Goal: Check status

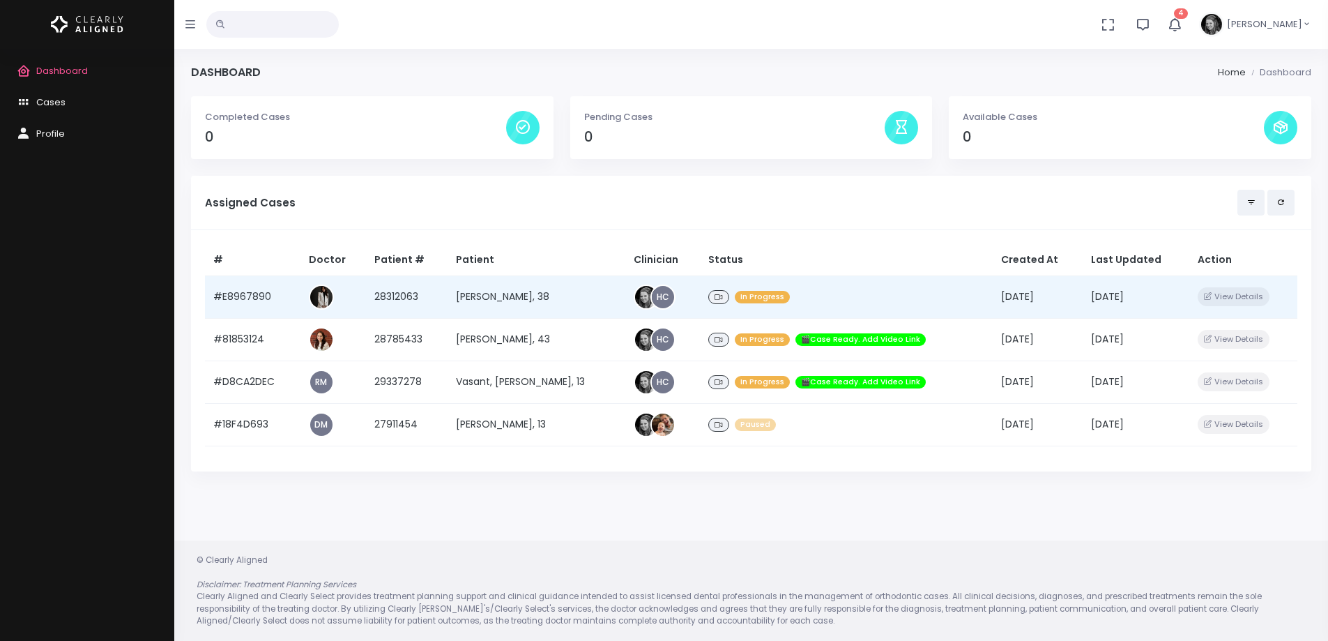
click at [242, 298] on td "#E8967890" at bounding box center [253, 296] width 96 height 43
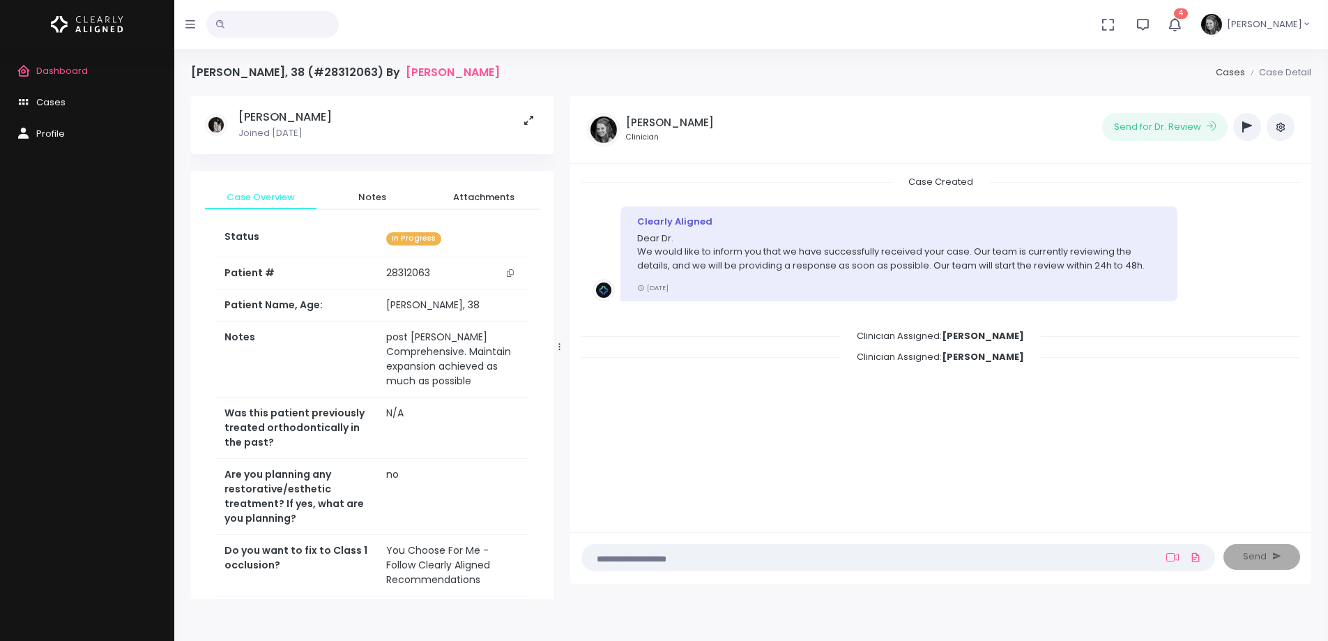
click at [118, 282] on div "Dashboard Cases Profile" at bounding box center [87, 345] width 174 height 592
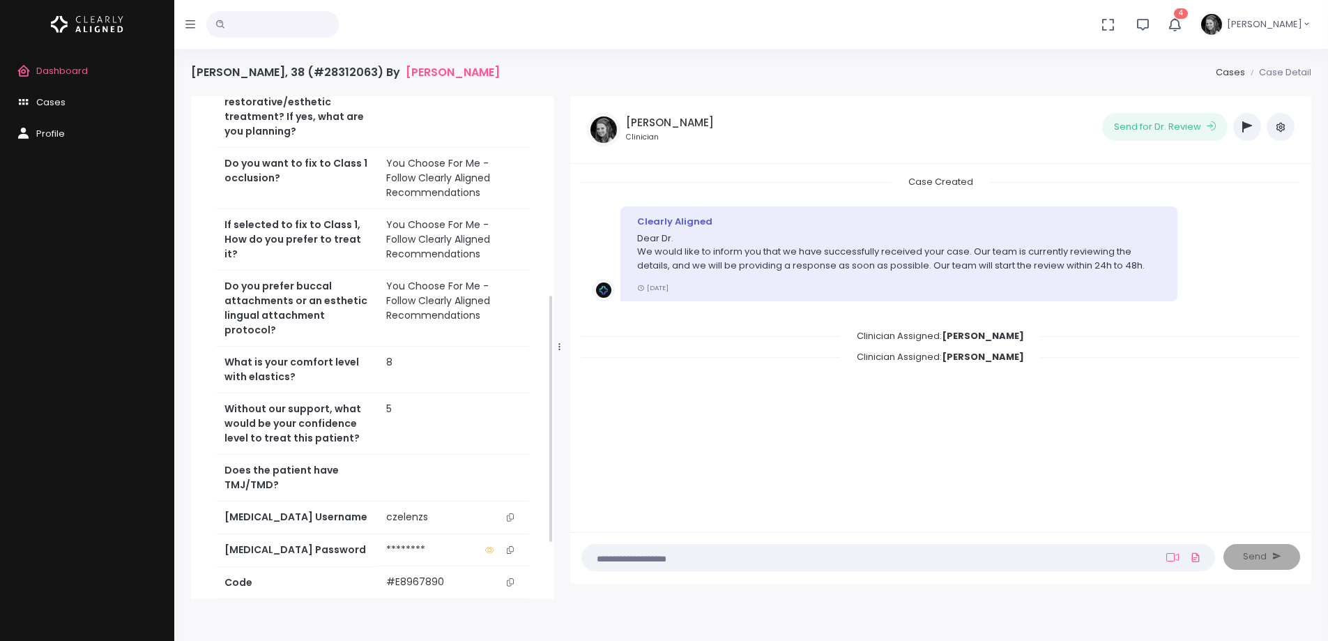
scroll to position [488, 0]
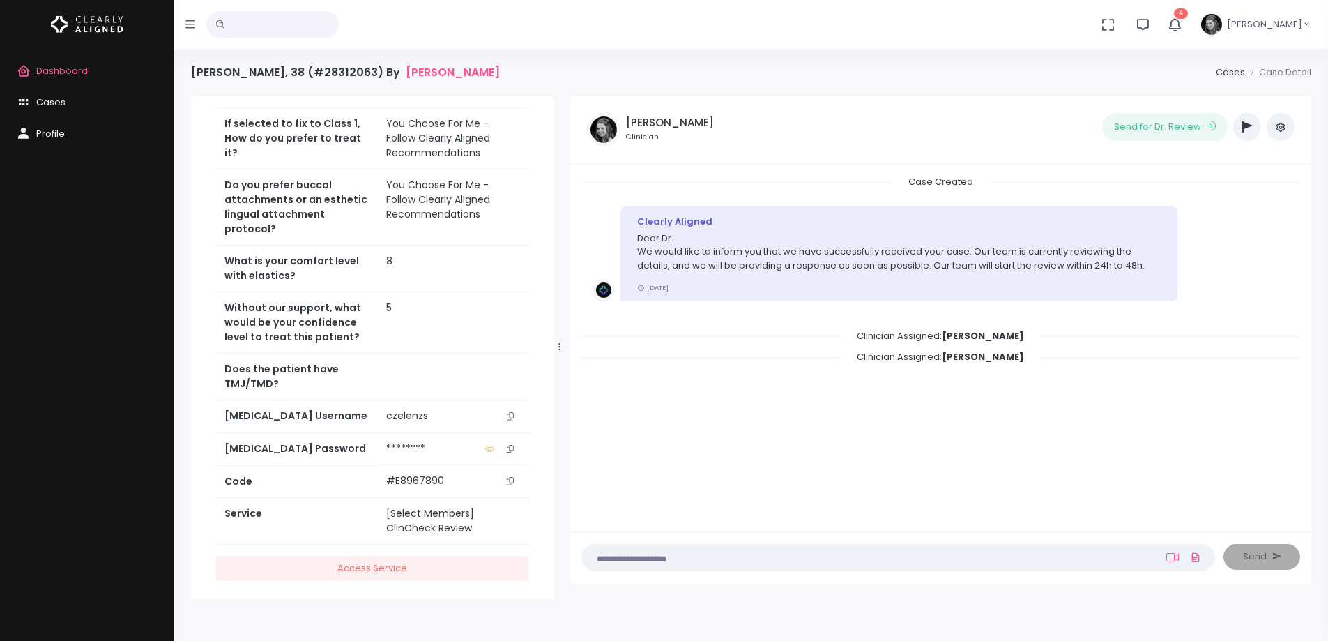
click at [512, 416] on icon "scrollable content" at bounding box center [510, 416] width 7 height 8
click at [1188, 17] on span "4" at bounding box center [1181, 13] width 14 height 10
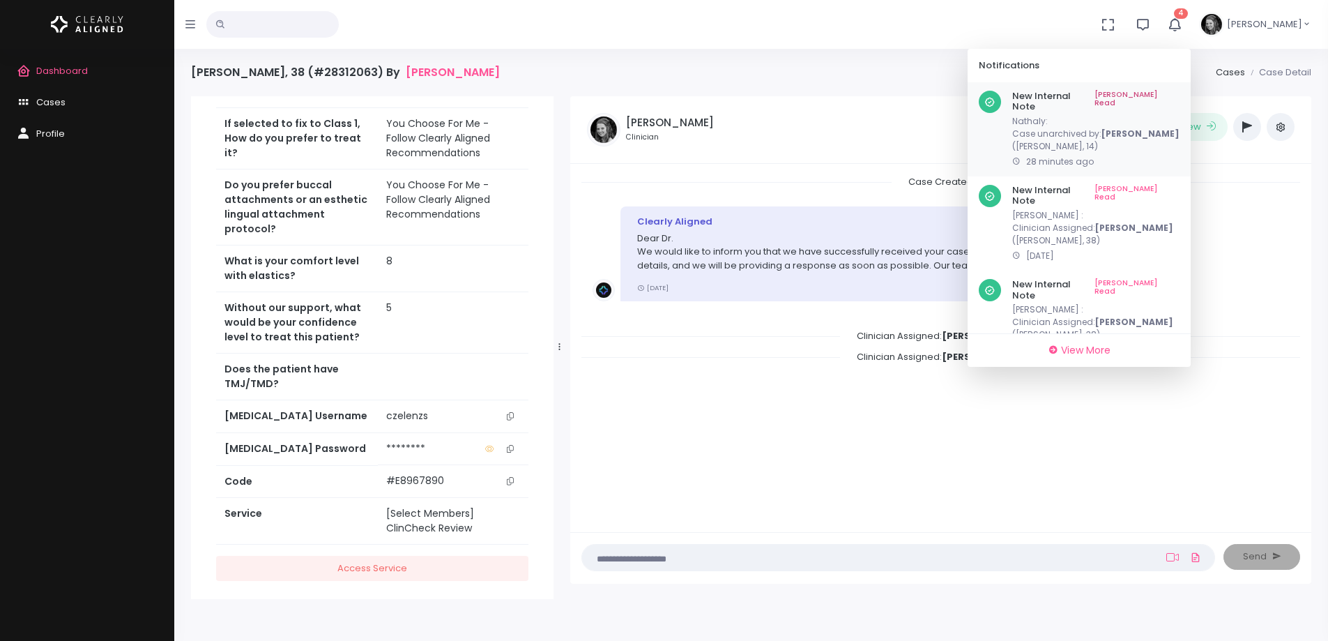
click at [1176, 92] on link "[PERSON_NAME] Read" at bounding box center [1137, 102] width 85 height 22
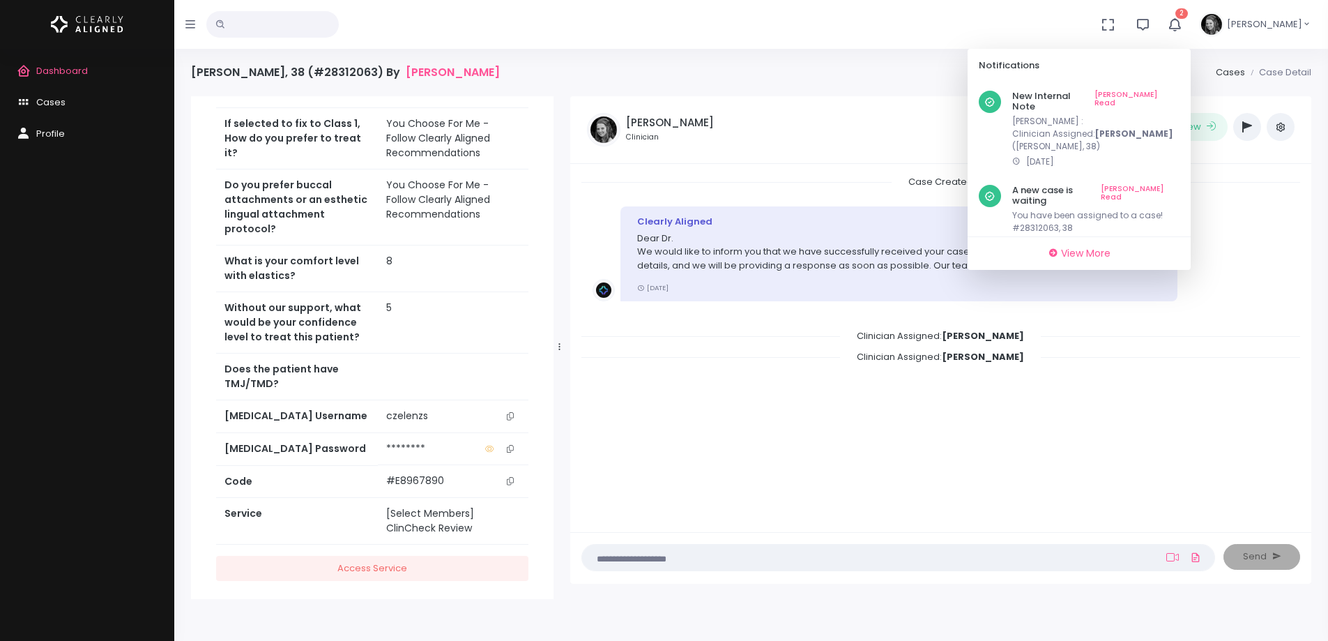
click at [1176, 92] on link "[PERSON_NAME] Read" at bounding box center [1137, 102] width 85 height 22
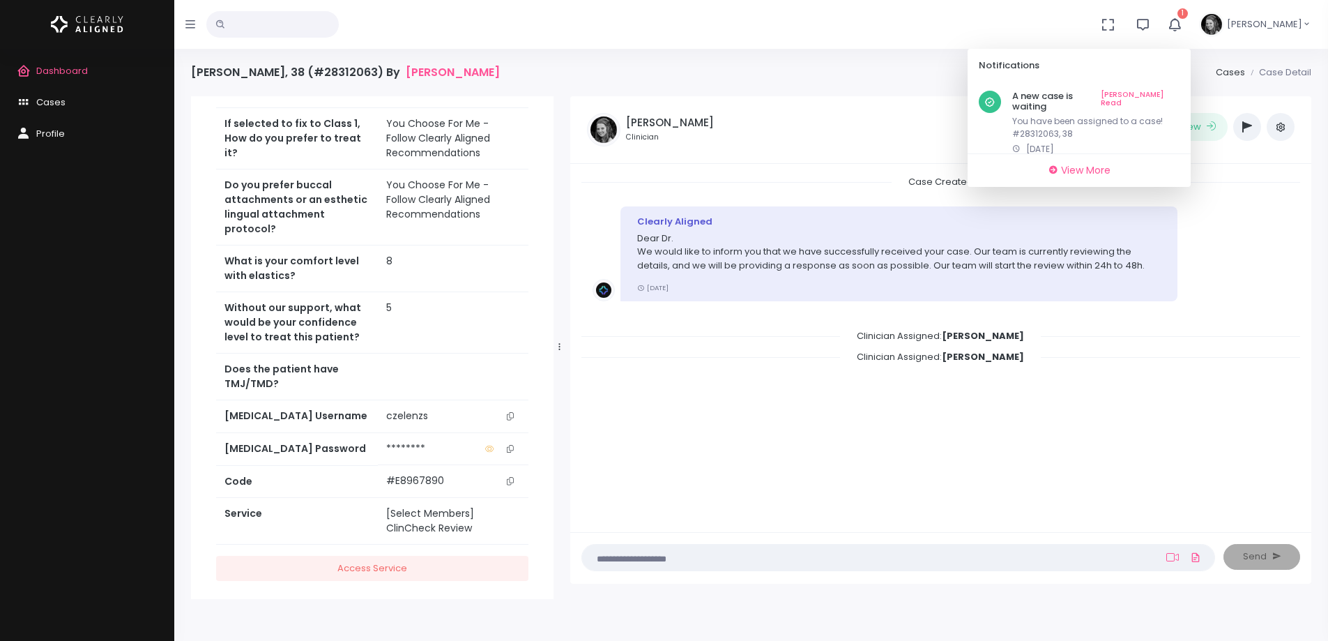
click at [1176, 92] on link "[PERSON_NAME] Read" at bounding box center [1140, 102] width 79 height 22
